Goal: Task Accomplishment & Management: Complete application form

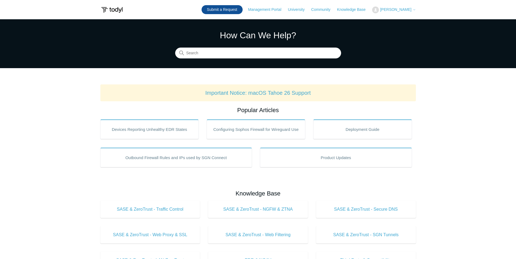
click at [228, 10] on link "Submit a Request" at bounding box center [222, 9] width 41 height 9
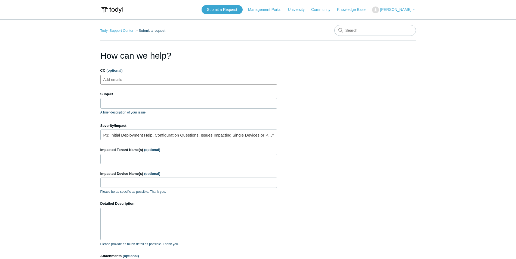
click at [123, 81] on input "CC (optional)" at bounding box center [117, 80] width 32 height 8
click at [123, 82] on input "CC (optional)" at bounding box center [117, 80] width 32 height 8
paste input "[EMAIL_ADDRESS][DOMAIN_NAME]"
type input "[EMAIL_ADDRESS][DOMAIN_NAME]"
click at [171, 79] on ul "[EMAIL_ADDRESS][DOMAIN_NAME]" at bounding box center [188, 80] width 177 height 10
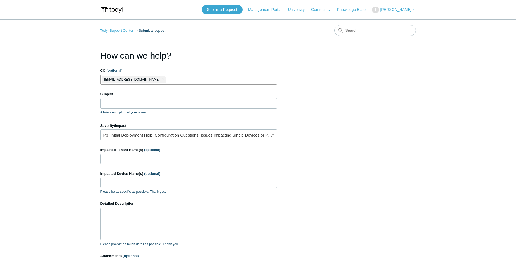
paste input "[EMAIL_ADDRESS][DOMAIN_NAME]"
type input "[EMAIL_ADDRESS][DOMAIN_NAME]"
click at [129, 104] on input "Subject" at bounding box center [188, 103] width 177 height 10
